Goal: Communication & Community: Answer question/provide support

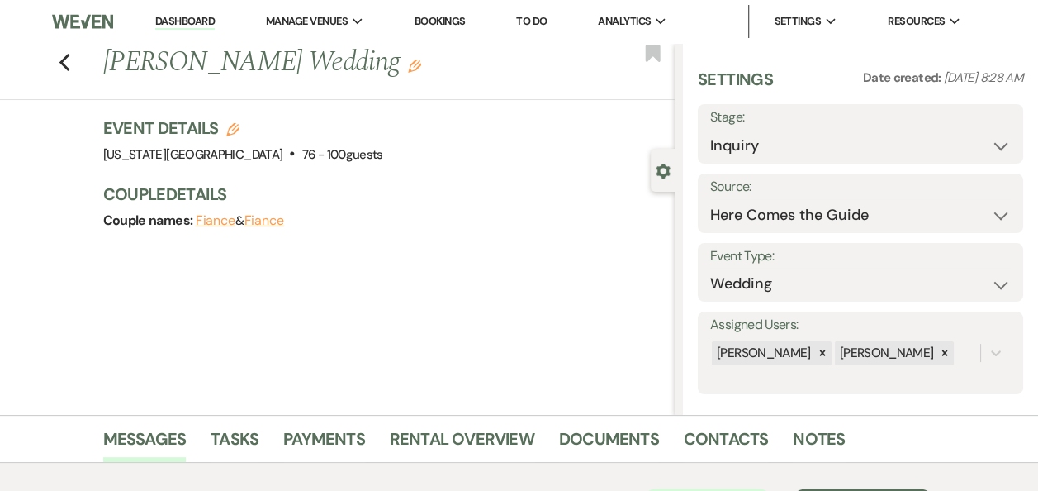
click at [178, 16] on link "Dashboard" at bounding box center [184, 22] width 59 height 16
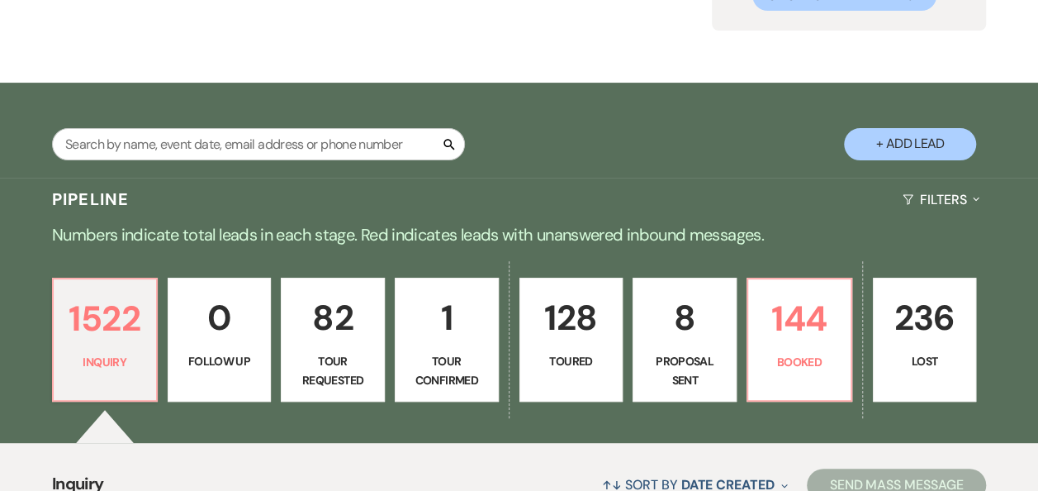
scroll to position [301, 0]
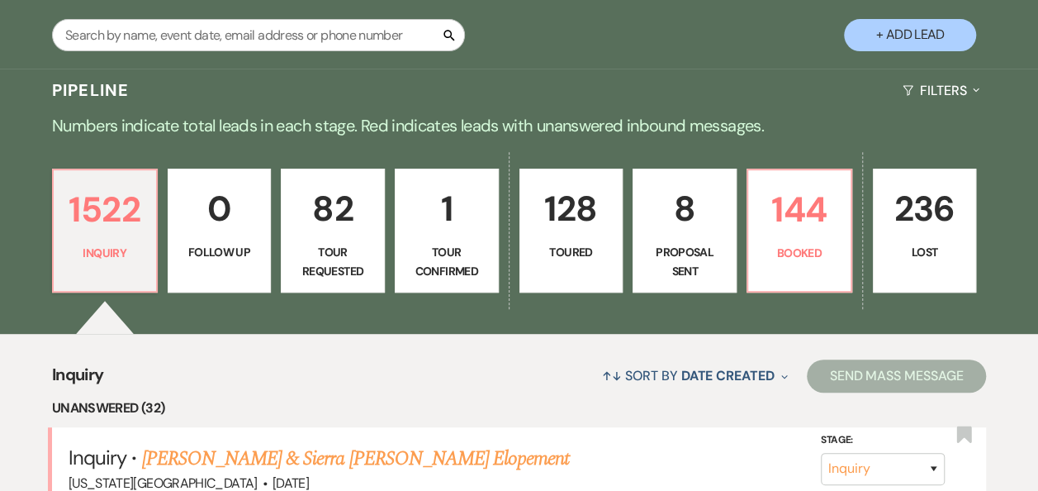
click at [677, 225] on p "8" at bounding box center [685, 208] width 83 height 55
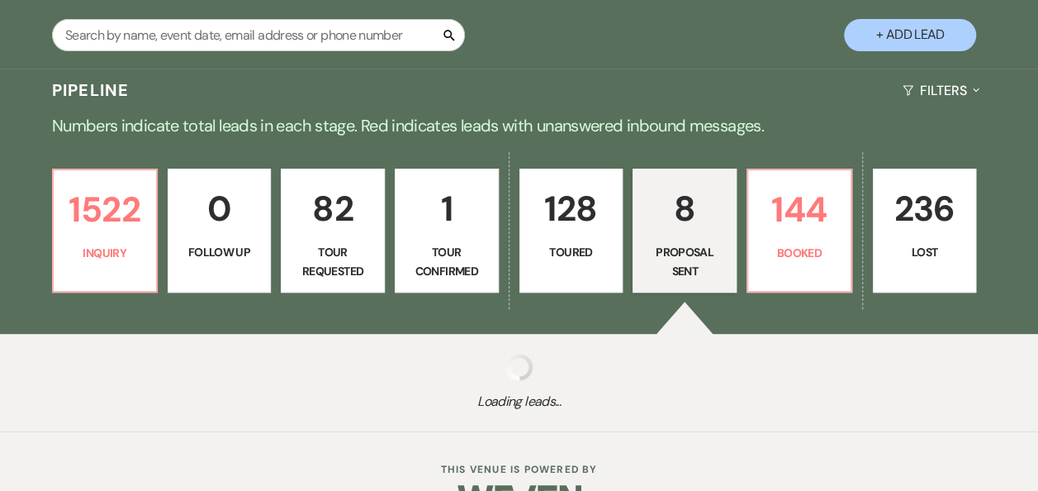
select select "6"
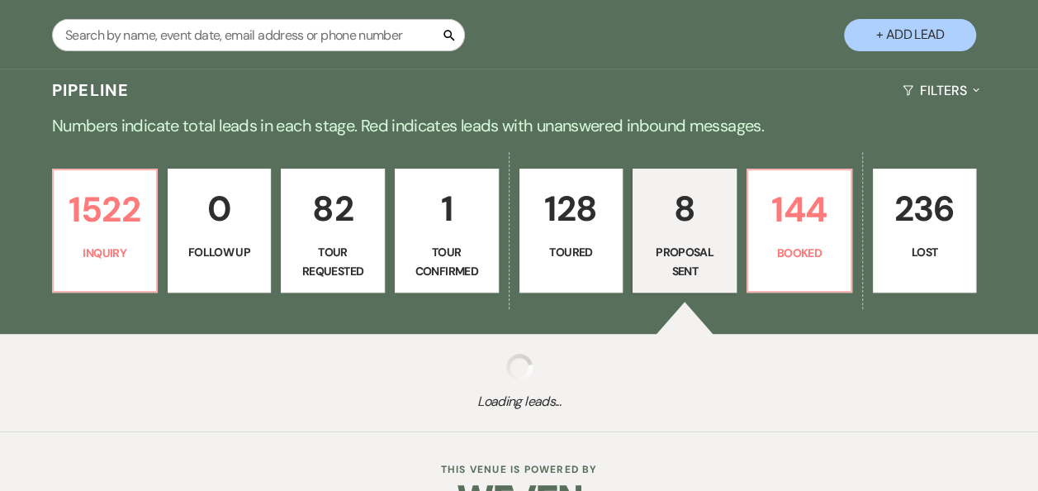
select select "6"
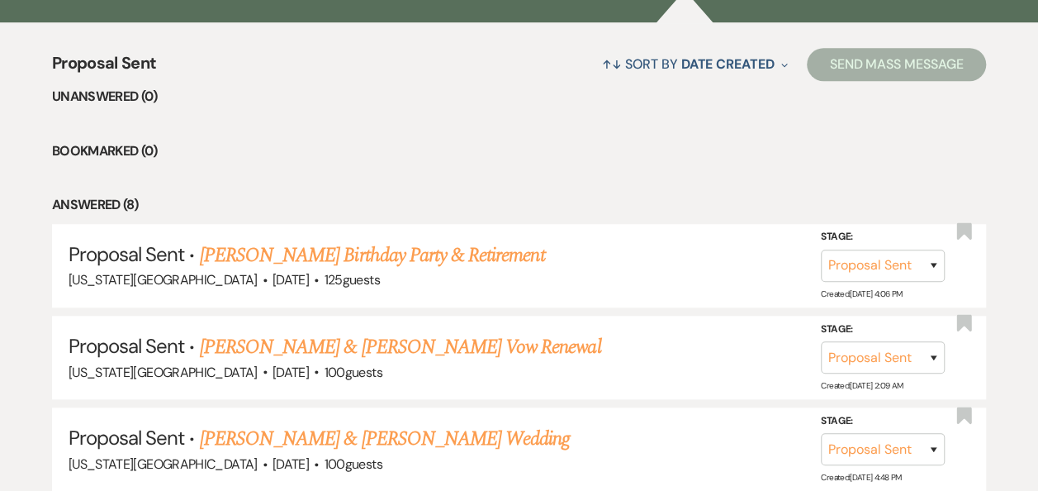
scroll to position [626, 0]
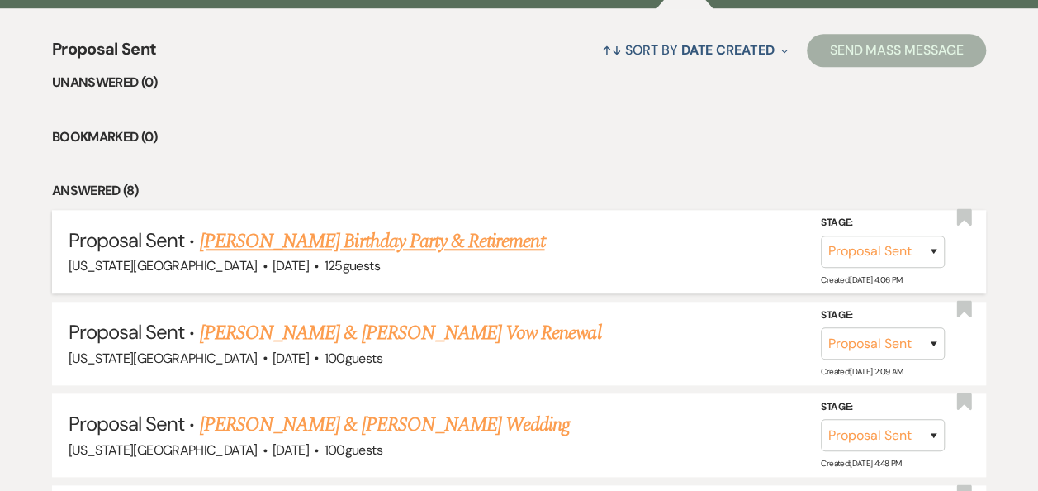
click at [375, 236] on link "[PERSON_NAME] Birthday Party & Retirement" at bounding box center [372, 241] width 345 height 30
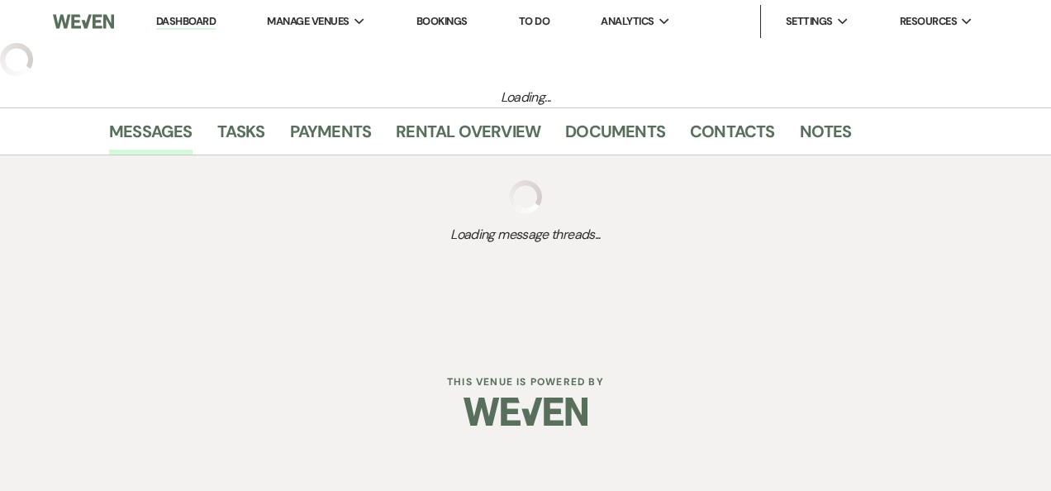
select select "6"
select select "12"
select select "13"
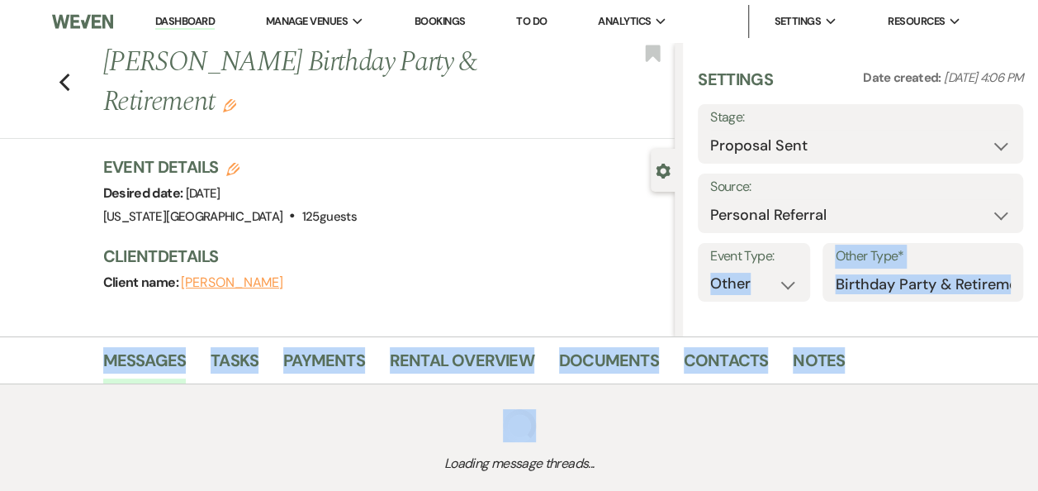
drag, startPoint x: 792, startPoint y: 256, endPoint x: 686, endPoint y: 425, distance: 200.1
click at [686, 425] on div "Loading message threads..." at bounding box center [520, 441] width 942 height 114
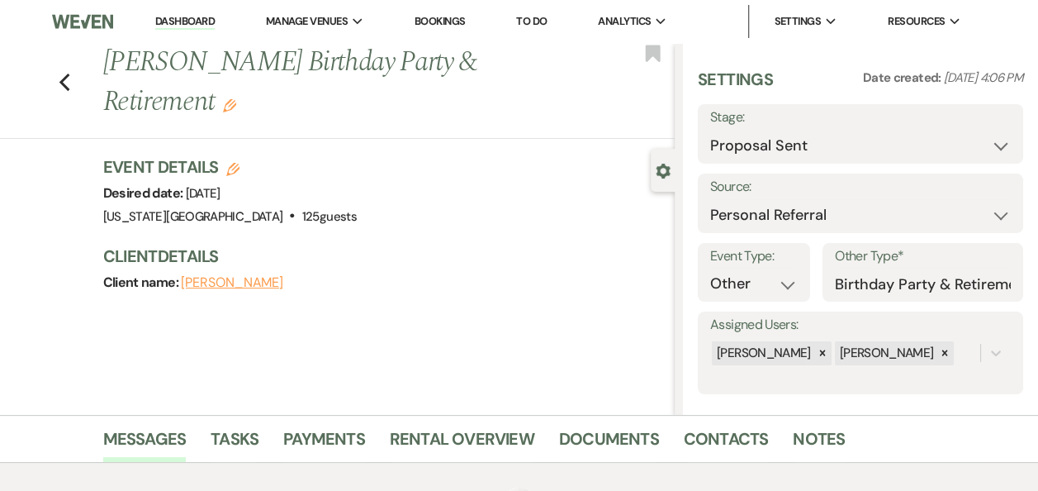
drag, startPoint x: 686, startPoint y: 425, endPoint x: 606, endPoint y: 359, distance: 103.2
click at [606, 359] on div "Previous [PERSON_NAME] Birthday Party & Retirement Edit Bookmark Gear Settings …" at bounding box center [337, 229] width 675 height 372
click at [611, 443] on link "Documents" at bounding box center [609, 443] width 100 height 36
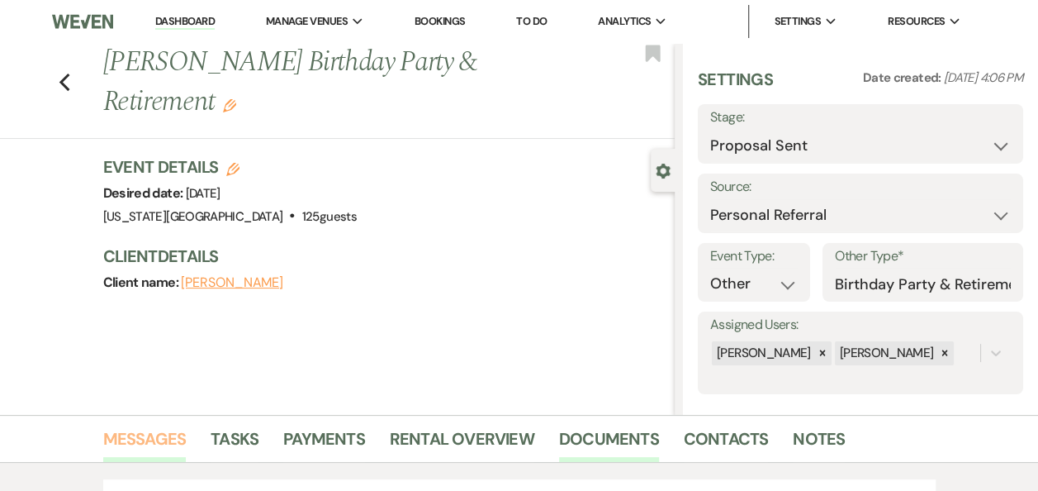
click at [140, 441] on link "Messages" at bounding box center [144, 443] width 83 height 36
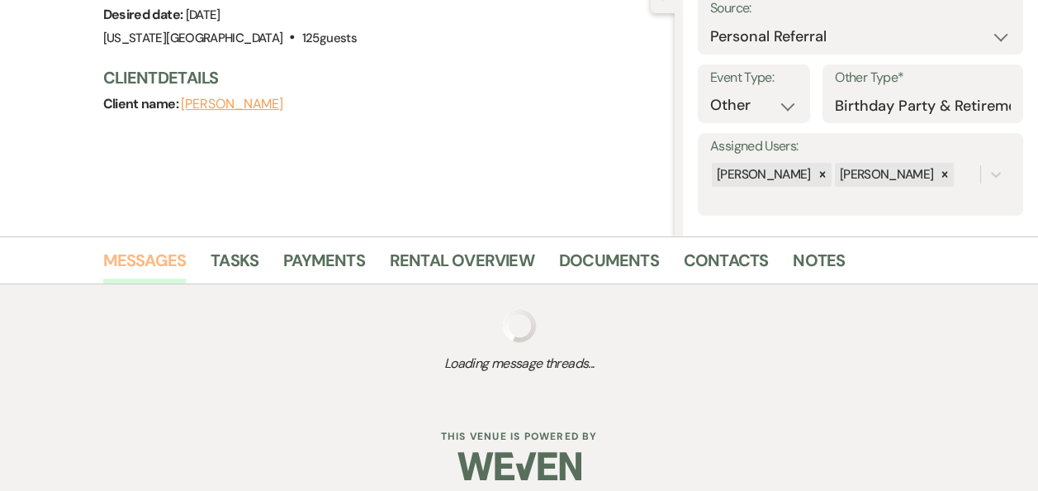
scroll to position [192, 0]
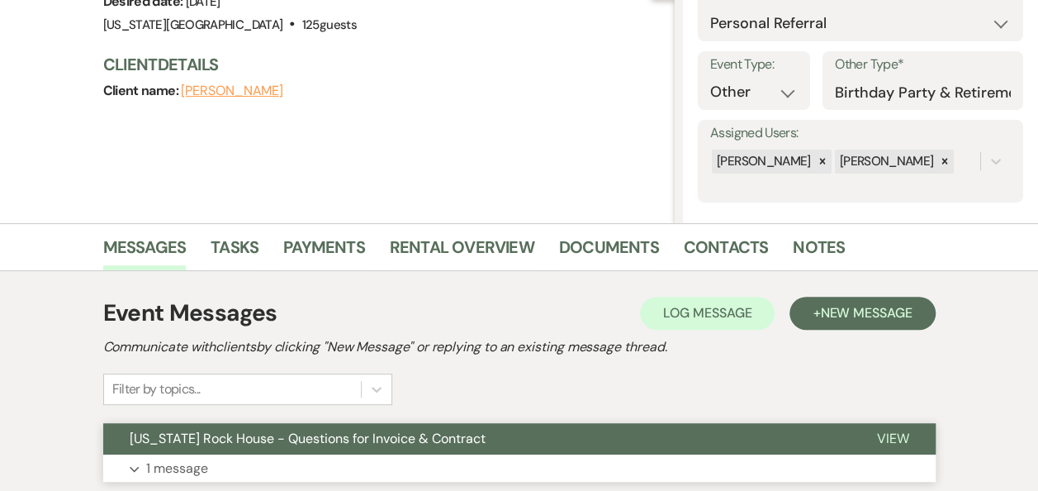
click at [881, 437] on span "View" at bounding box center [893, 438] width 32 height 17
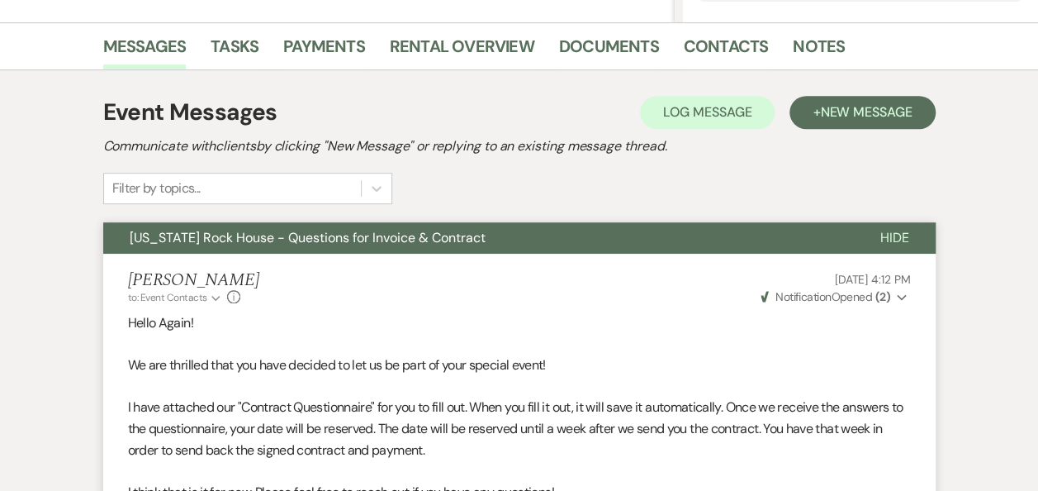
scroll to position [382, 0]
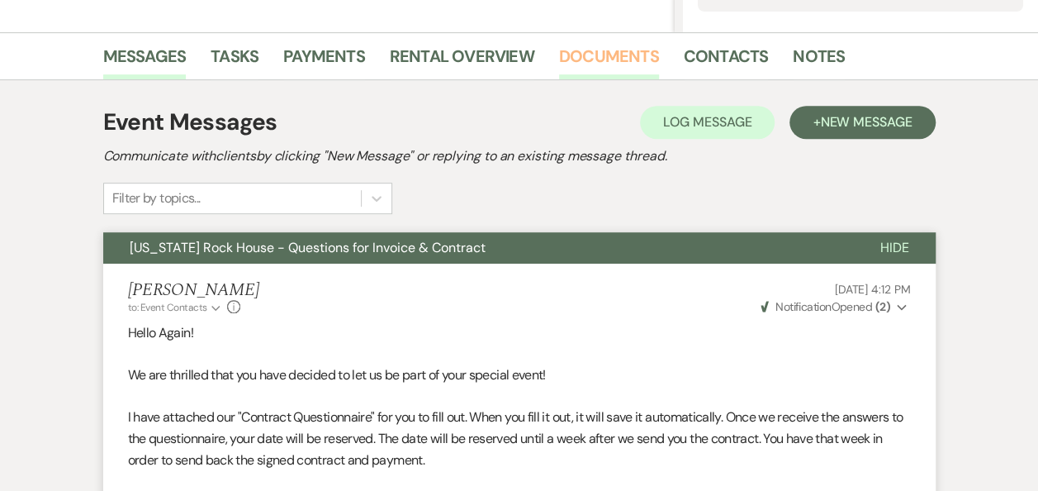
click at [598, 54] on link "Documents" at bounding box center [609, 61] width 100 height 36
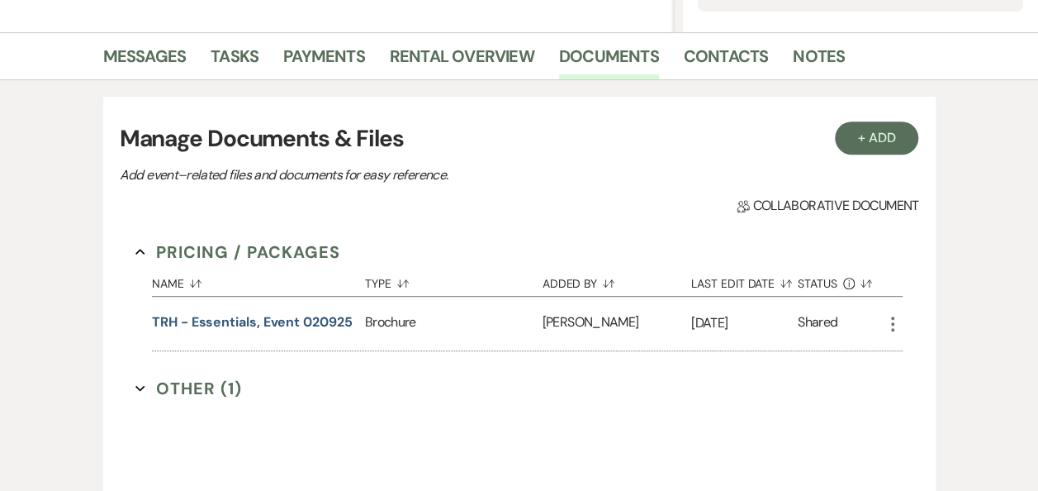
click at [216, 384] on button "Other (1) Expand" at bounding box center [188, 388] width 107 height 25
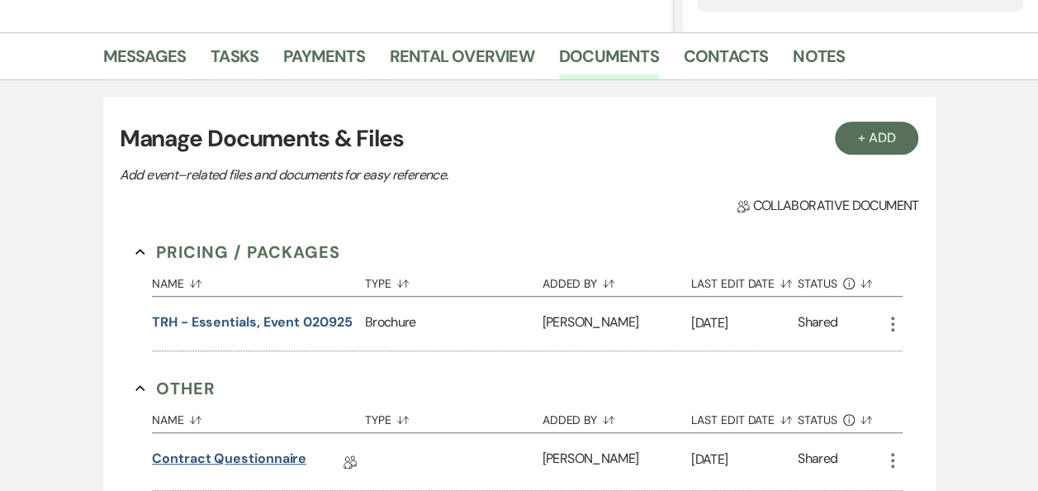
click at [286, 458] on link "Contract Questionnaire" at bounding box center [229, 462] width 154 height 26
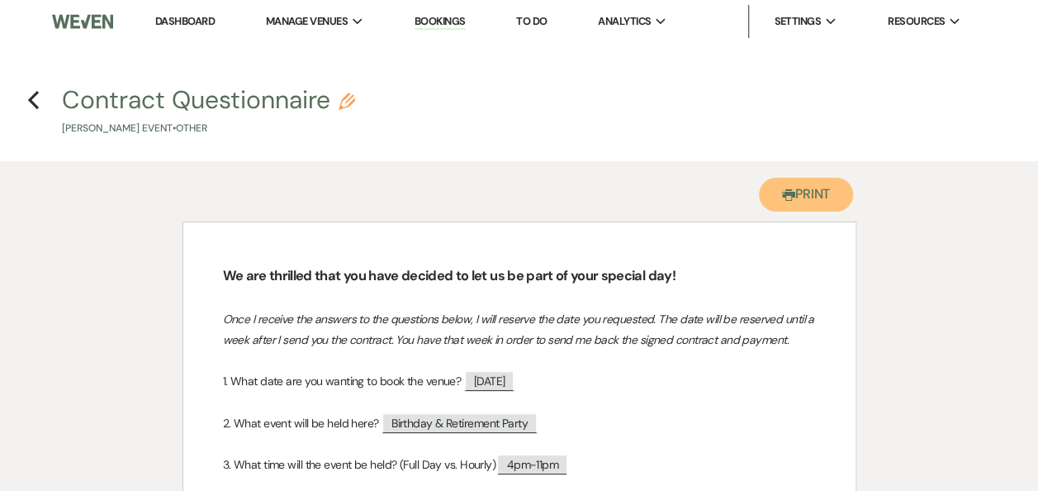
click at [808, 197] on button "Printer Print" at bounding box center [806, 195] width 95 height 34
click at [189, 20] on link "Dashboard" at bounding box center [184, 21] width 59 height 14
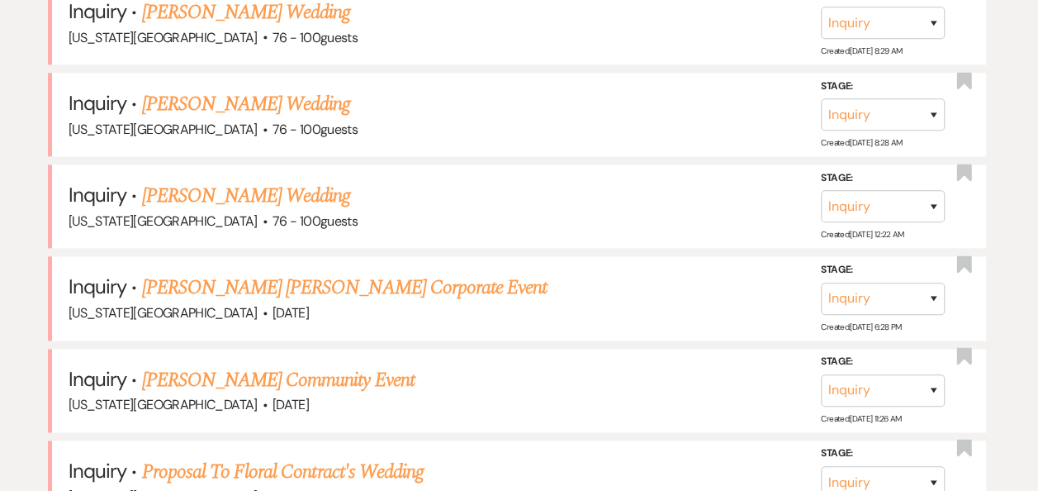
scroll to position [985, 0]
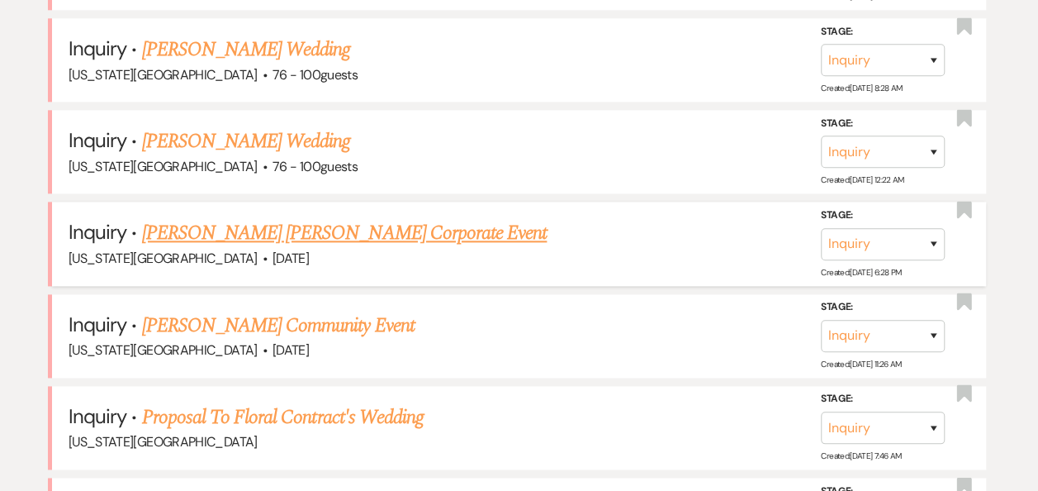
click at [334, 235] on link "[PERSON_NAME] [PERSON_NAME] Corporate Event" at bounding box center [345, 233] width 406 height 30
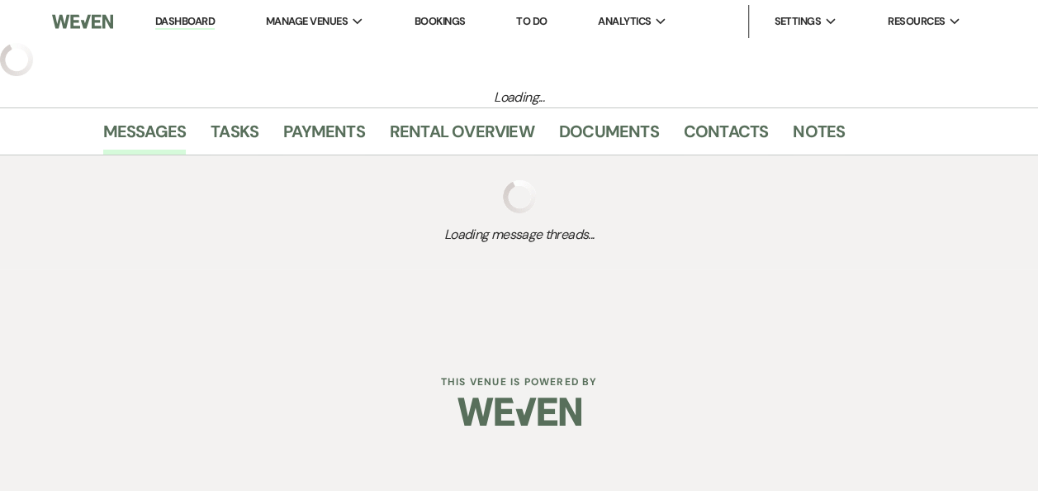
select select "5"
select select "9"
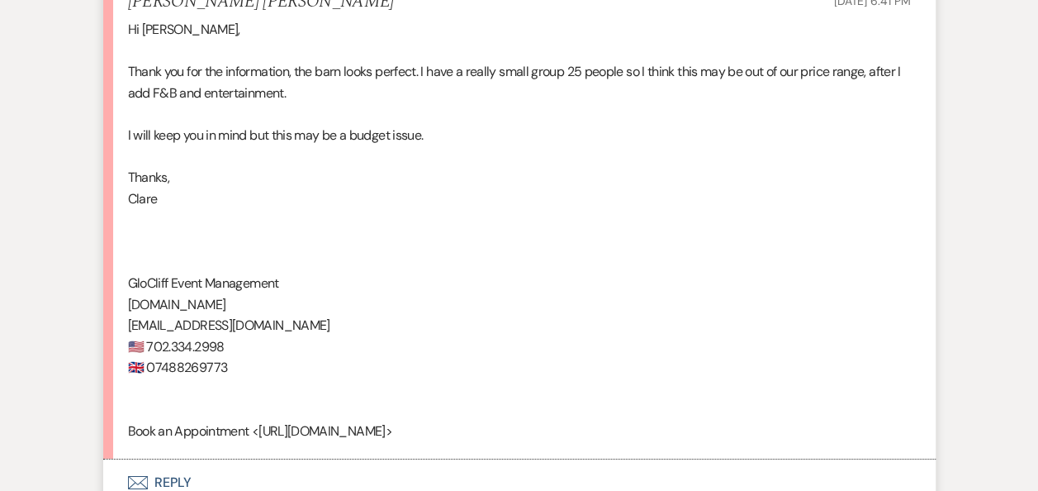
scroll to position [2534, 0]
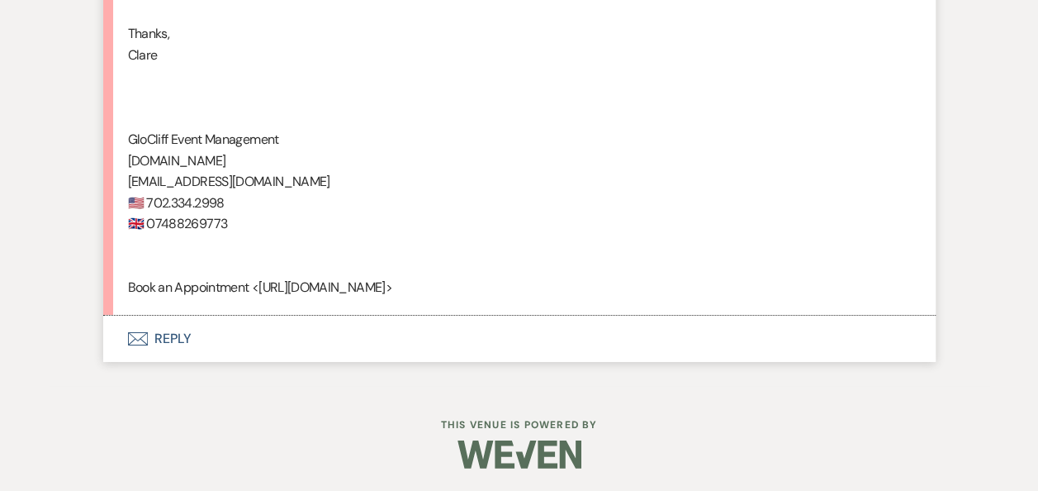
click at [183, 335] on button "Envelope Reply" at bounding box center [519, 339] width 833 height 46
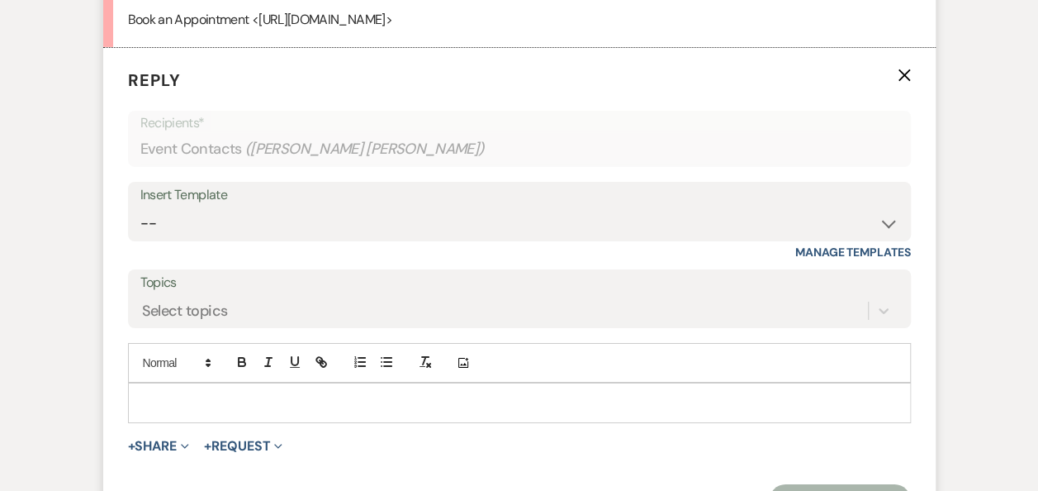
scroll to position [2803, 0]
click at [278, 388] on div at bounding box center [519, 401] width 781 height 38
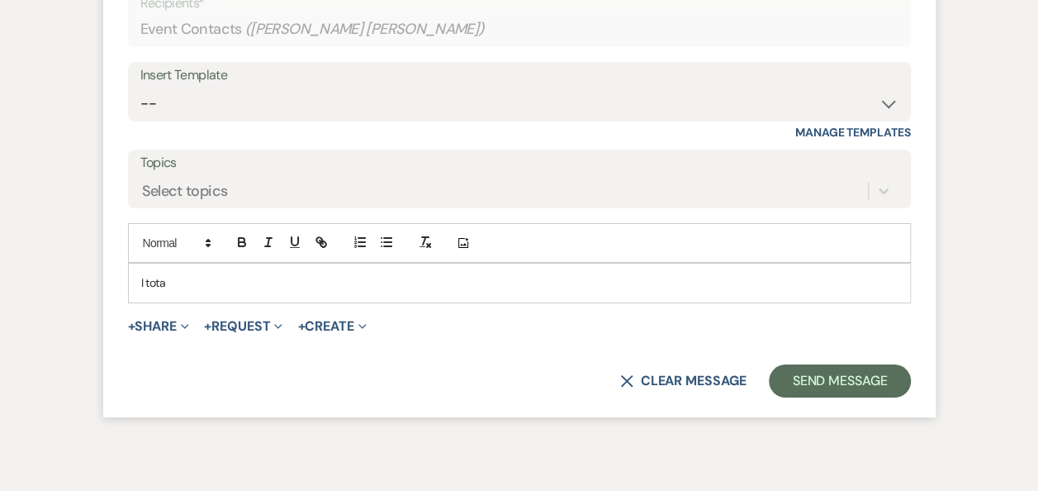
scroll to position [2996, 0]
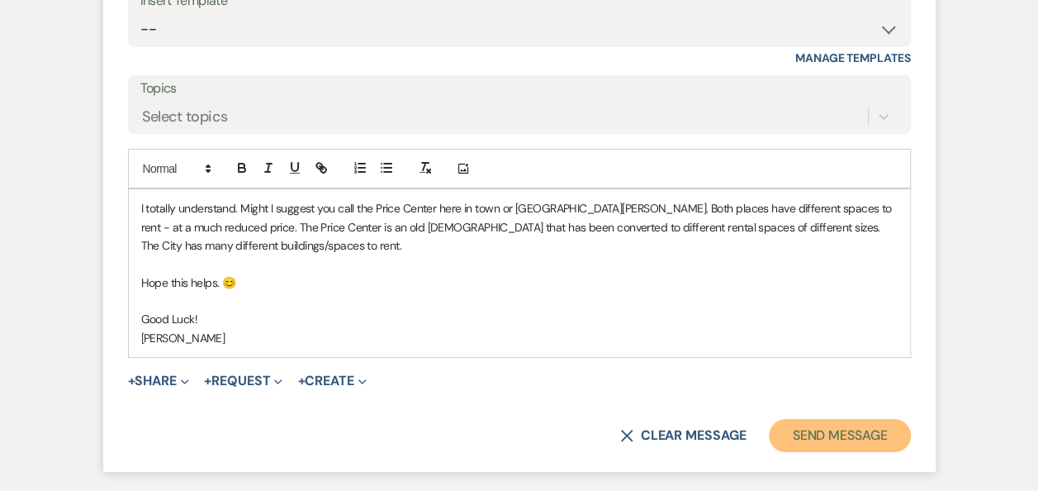
click at [825, 432] on button "Send Message" at bounding box center [839, 435] width 141 height 33
